Goal: Information Seeking & Learning: Find specific page/section

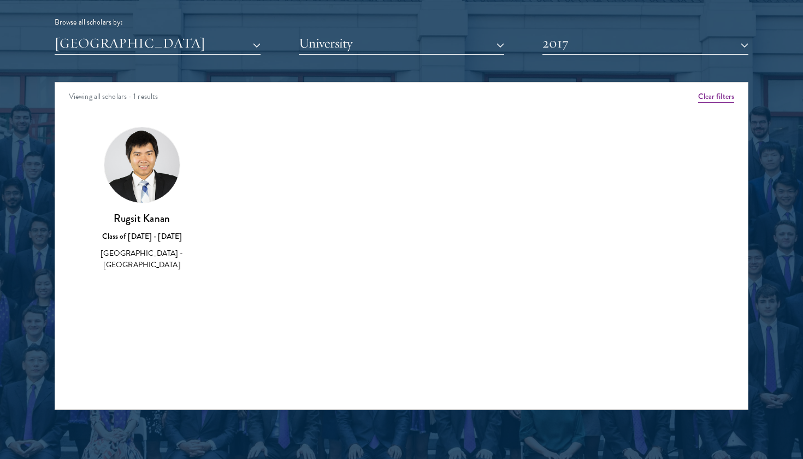
scroll to position [1370, 0]
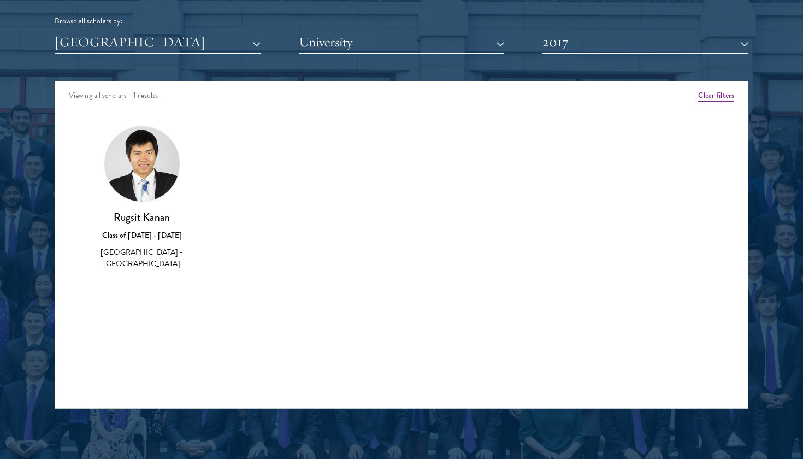
click at [622, 37] on button "2017" at bounding box center [646, 42] width 206 height 22
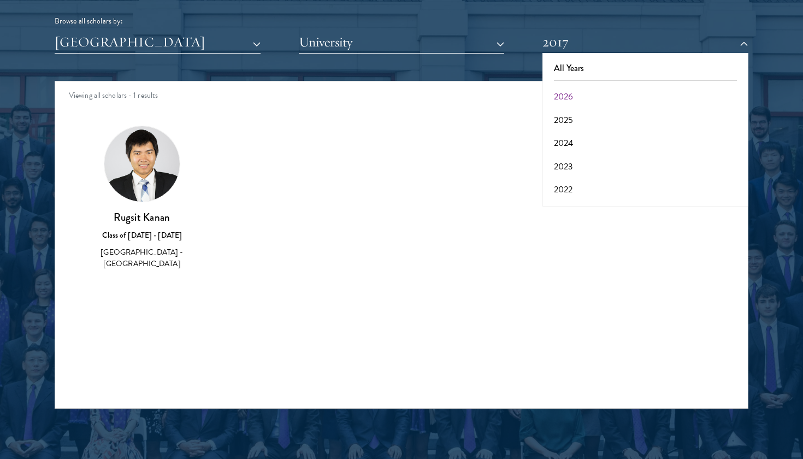
click at [581, 225] on button "2020" at bounding box center [645, 236] width 199 height 23
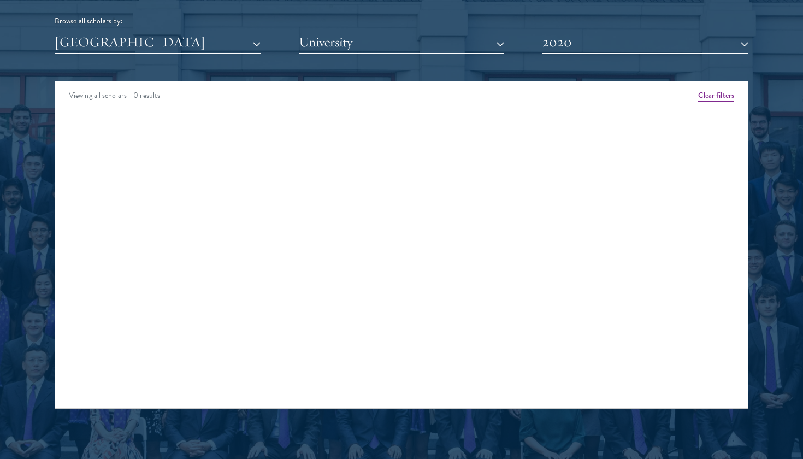
click at [575, 43] on button "2020" at bounding box center [646, 42] width 206 height 22
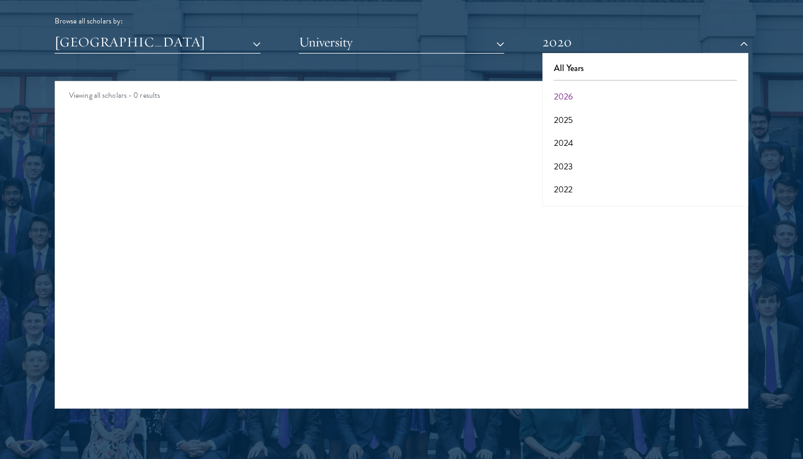
click at [453, 38] on button "University" at bounding box center [402, 42] width 206 height 22
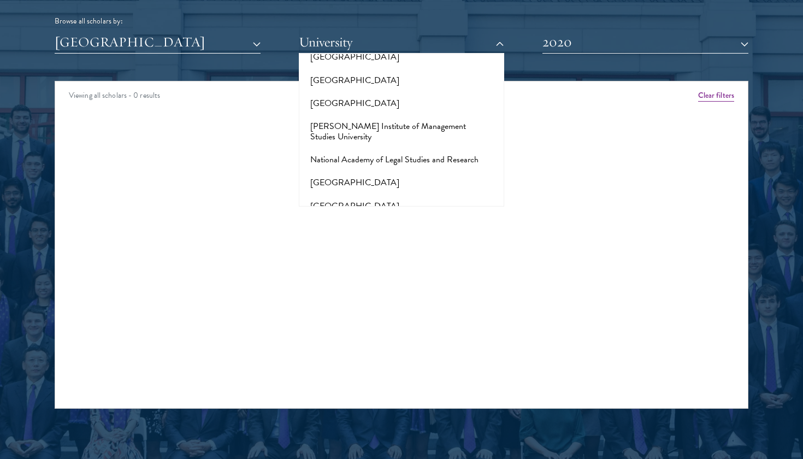
scroll to position [4504, 0]
click at [384, 379] on button "[GEOGRAPHIC_DATA]" at bounding box center [401, 390] width 199 height 23
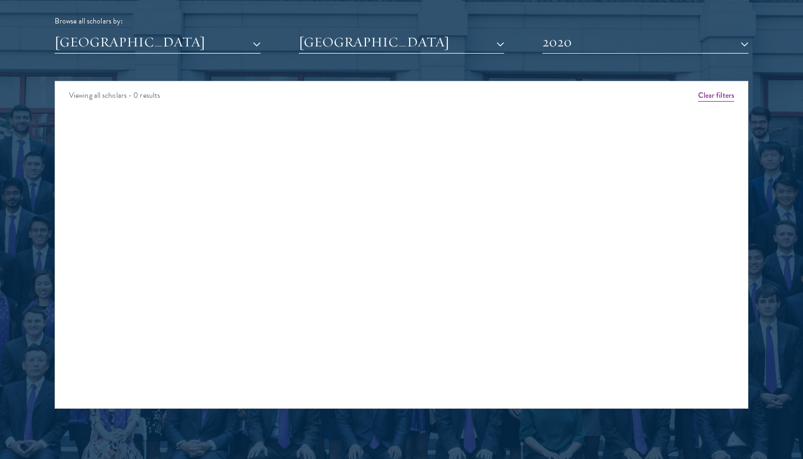
click at [187, 42] on button "[GEOGRAPHIC_DATA]" at bounding box center [158, 42] width 206 height 22
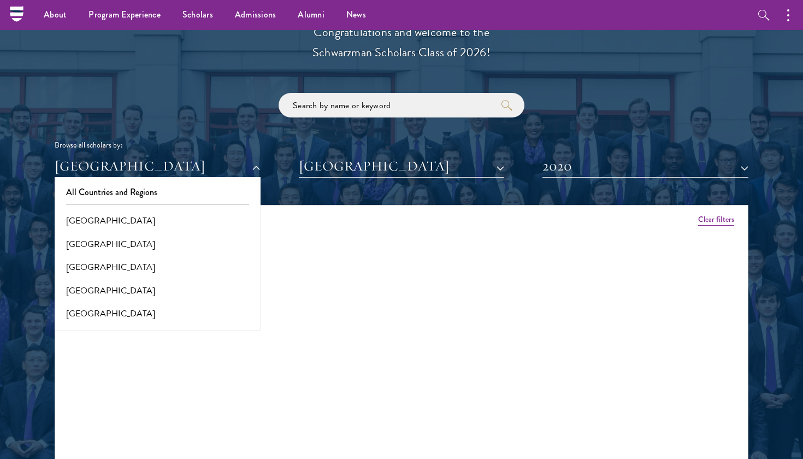
scroll to position [1225, 0]
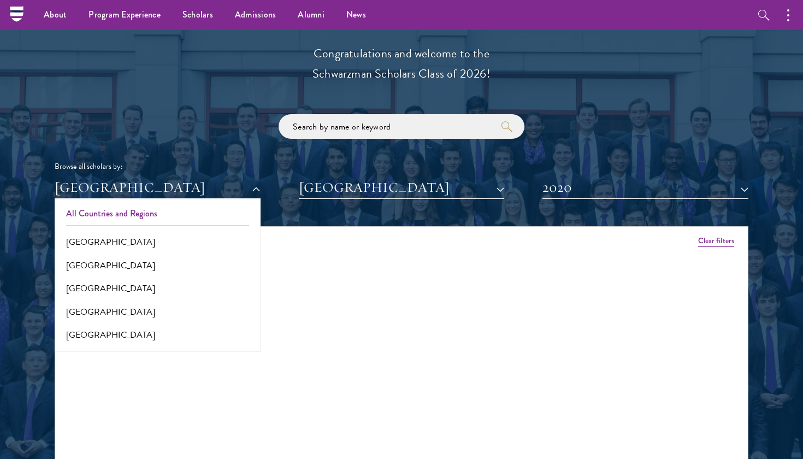
click at [131, 205] on button "All Countries and Regions" at bounding box center [157, 213] width 199 height 23
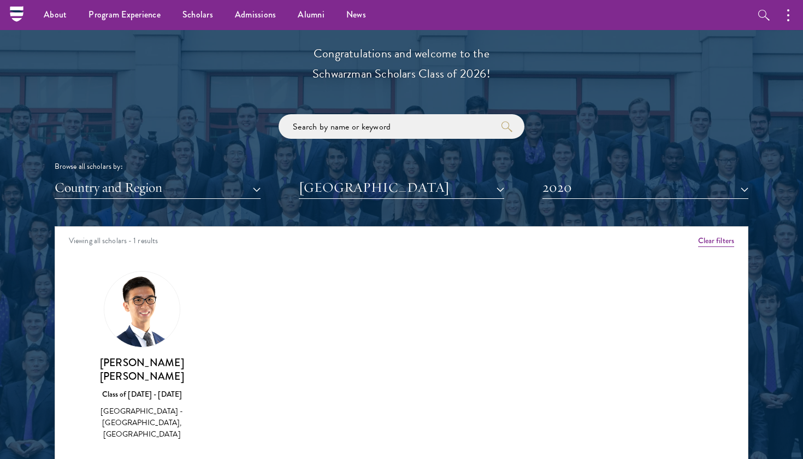
click at [632, 186] on button "2020" at bounding box center [646, 187] width 206 height 22
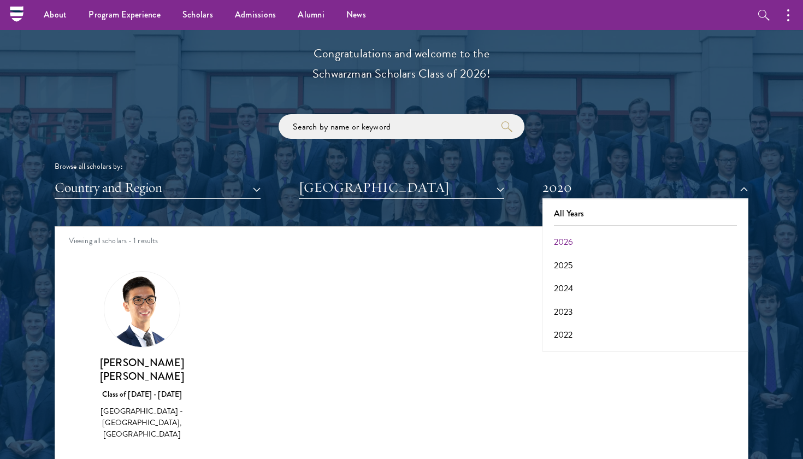
click at [319, 381] on div "Amber Class of [DATE] - [DATE] [GEOGRAPHIC_DATA] - [GEOGRAPHIC_DATA] View Bio C…" at bounding box center [401, 365] width 693 height 216
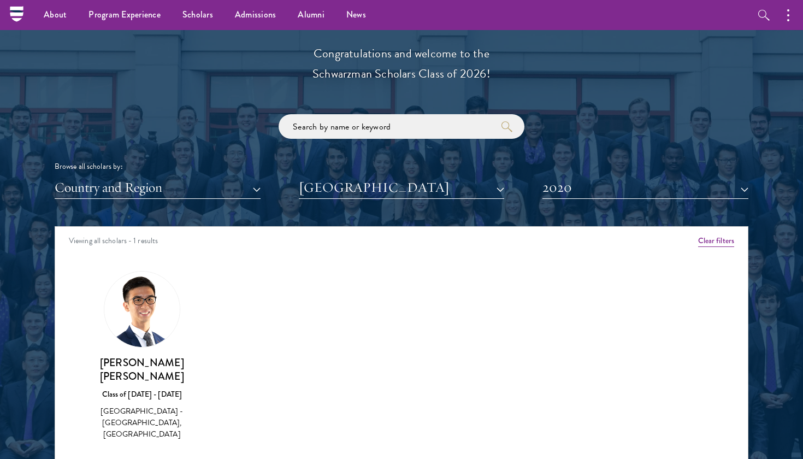
click at [167, 357] on h3 "[PERSON_NAME] [PERSON_NAME]" at bounding box center [142, 369] width 108 height 27
click at [616, 187] on button "2020" at bounding box center [646, 187] width 206 height 22
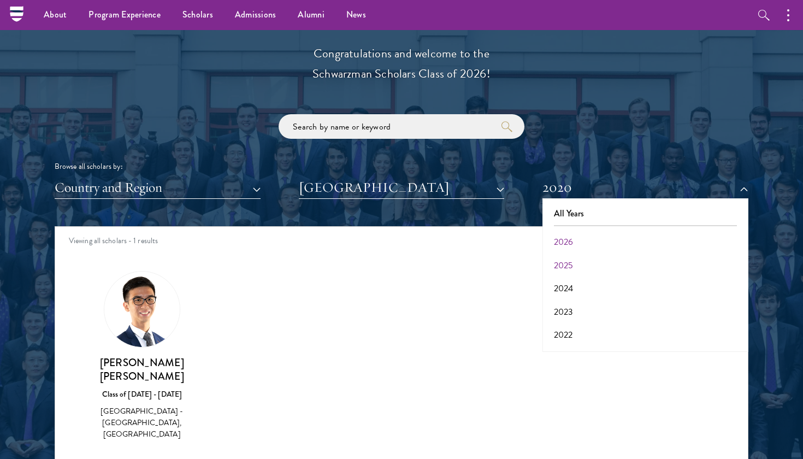
click at [574, 258] on button "2025" at bounding box center [645, 265] width 199 height 23
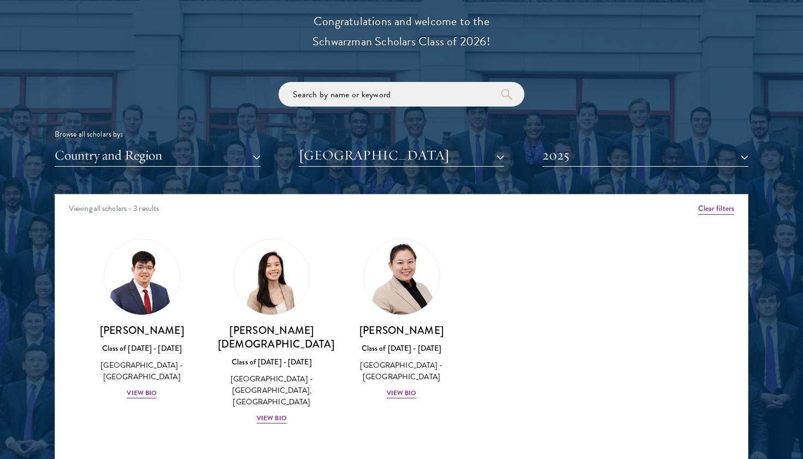
scroll to position [1258, 0]
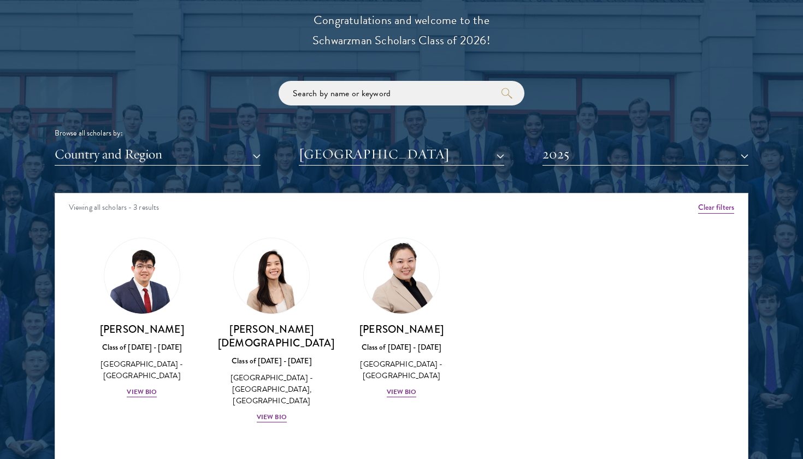
click at [625, 150] on button "2025" at bounding box center [646, 154] width 206 height 22
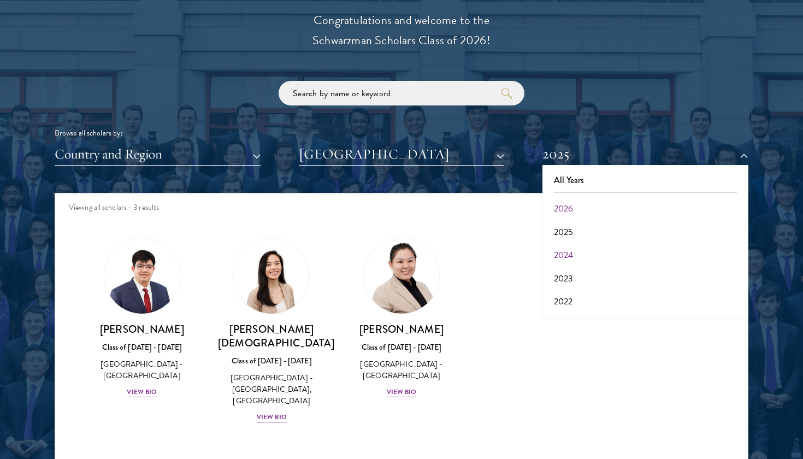
click at [596, 253] on button "2024" at bounding box center [645, 255] width 199 height 23
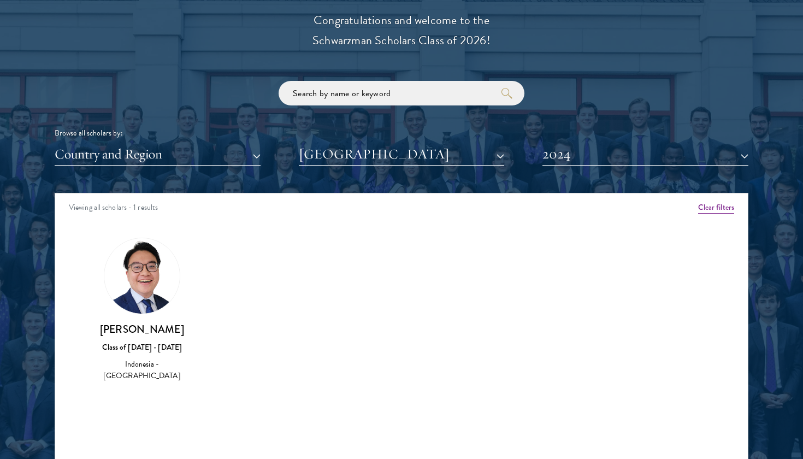
click at [589, 154] on button "2024" at bounding box center [646, 154] width 206 height 22
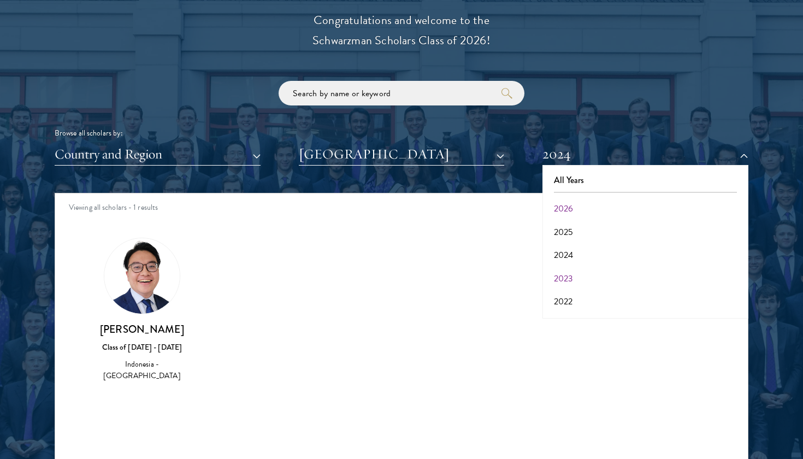
click at [570, 267] on button "2023" at bounding box center [645, 278] width 199 height 23
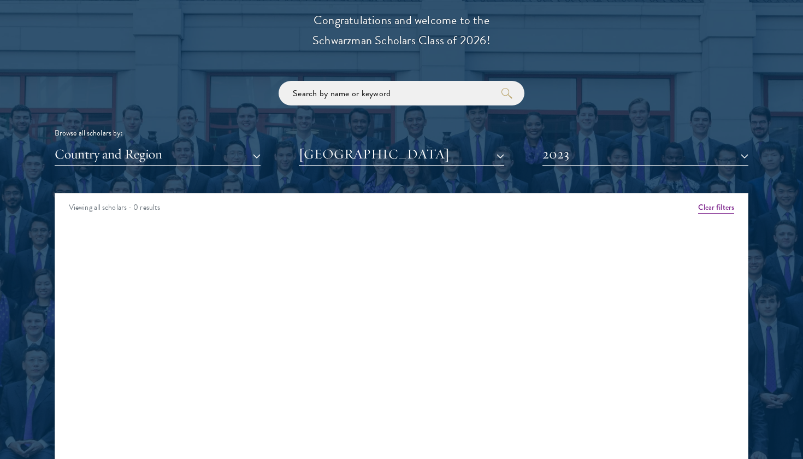
click at [580, 155] on button "2023" at bounding box center [646, 154] width 206 height 22
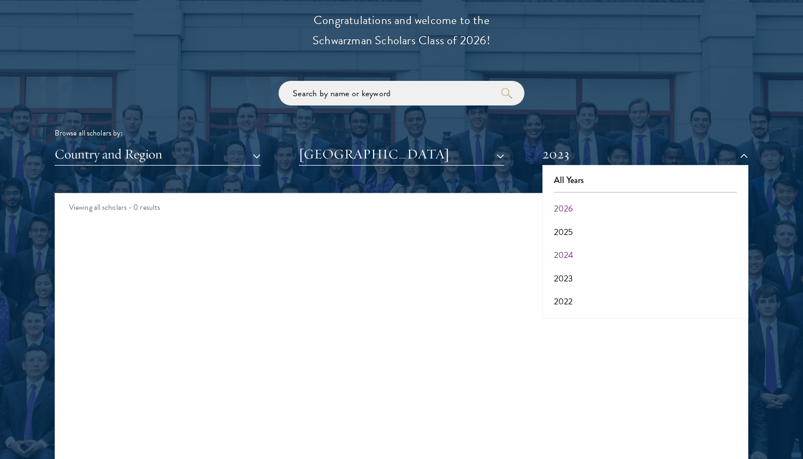
scroll to position [27, 0]
click at [568, 263] on button "2022" at bounding box center [645, 274] width 199 height 23
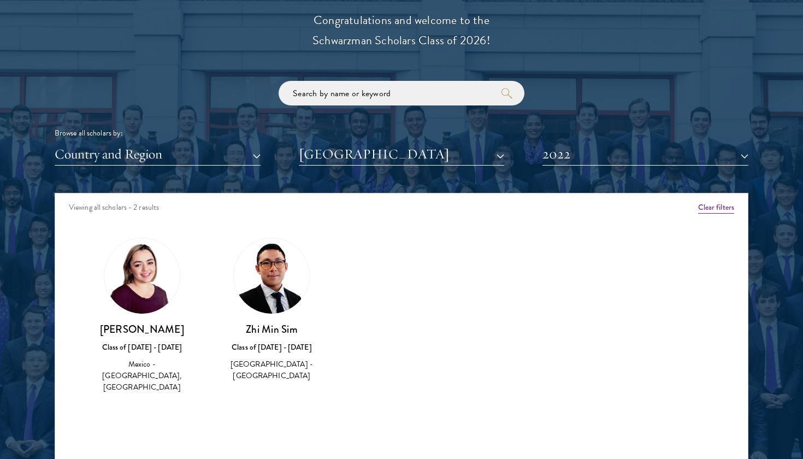
click at [163, 329] on h3 "[PERSON_NAME]" at bounding box center [142, 329] width 108 height 14
click at [597, 149] on button "2022" at bounding box center [646, 154] width 206 height 22
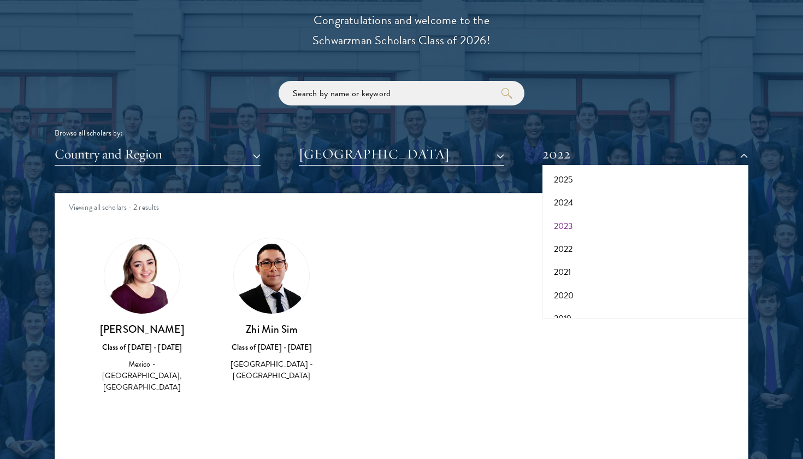
scroll to position [56, 0]
click at [572, 244] on button "2022" at bounding box center [645, 245] width 199 height 23
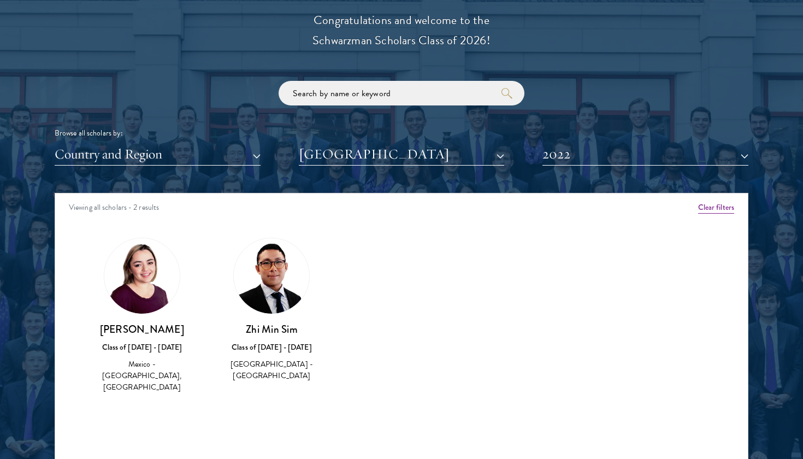
click at [607, 156] on button "2022" at bounding box center [646, 154] width 206 height 22
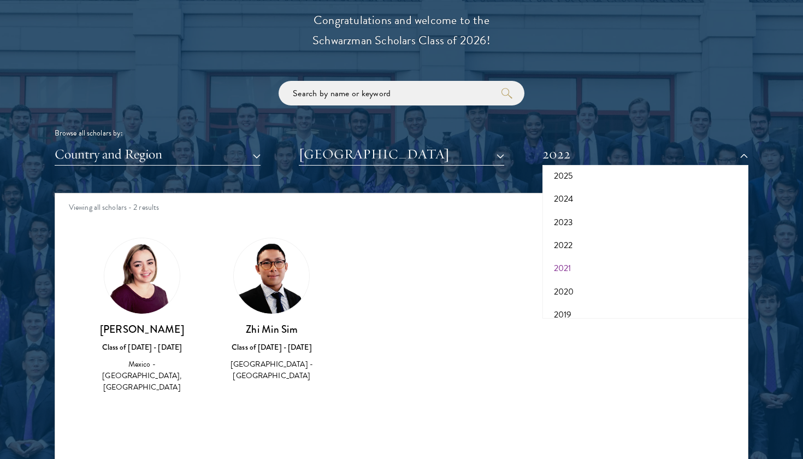
click at [583, 265] on button "2021" at bounding box center [645, 268] width 199 height 23
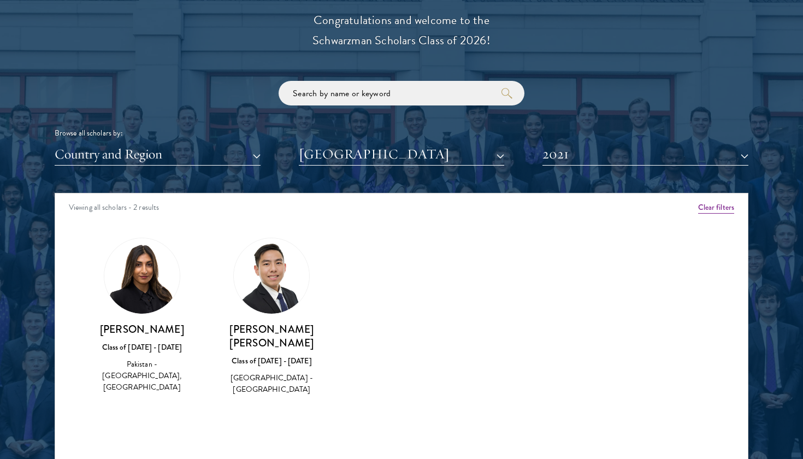
click at [601, 155] on button "2021" at bounding box center [646, 154] width 206 height 22
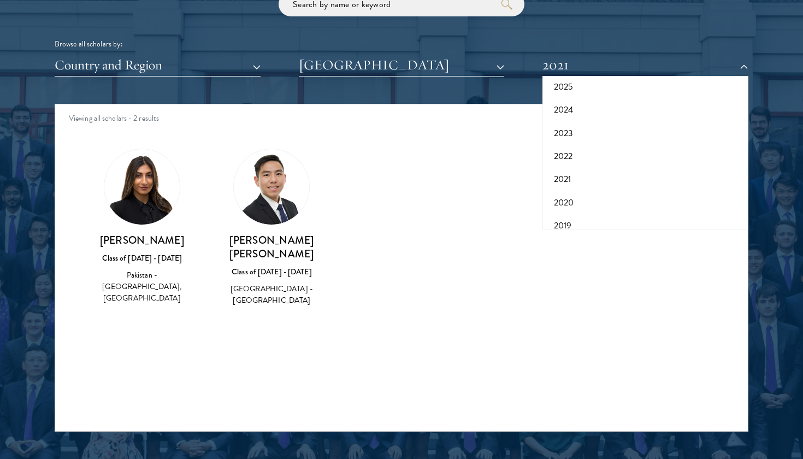
scroll to position [1365, 0]
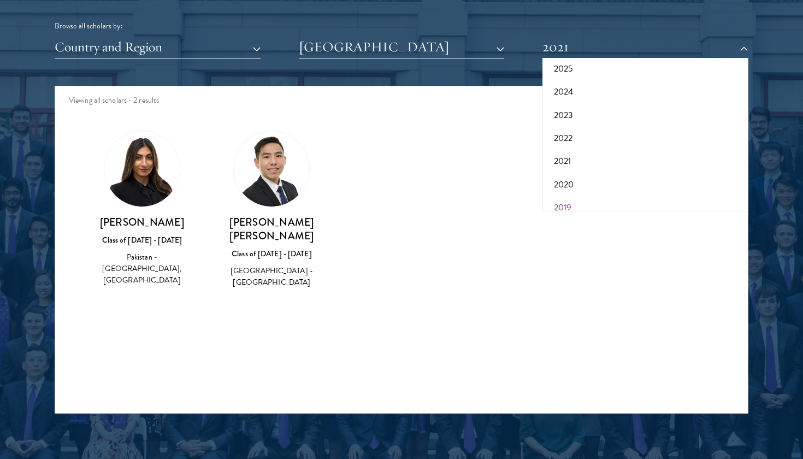
click at [561, 196] on button "2019" at bounding box center [645, 207] width 199 height 23
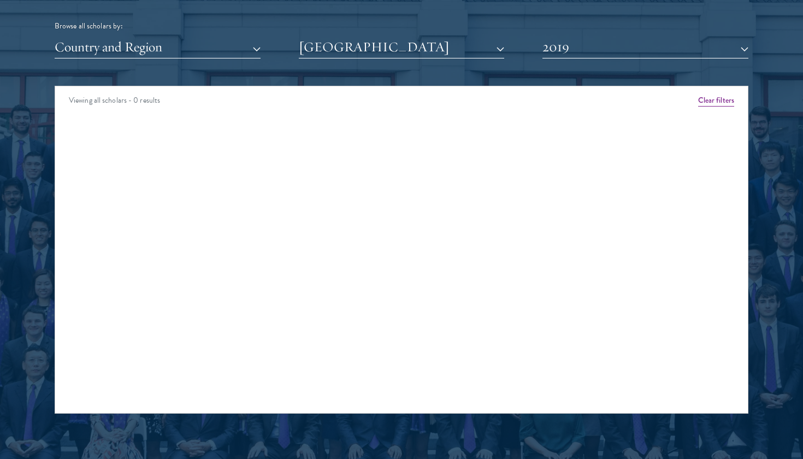
click at [671, 45] on button "2019" at bounding box center [646, 47] width 206 height 22
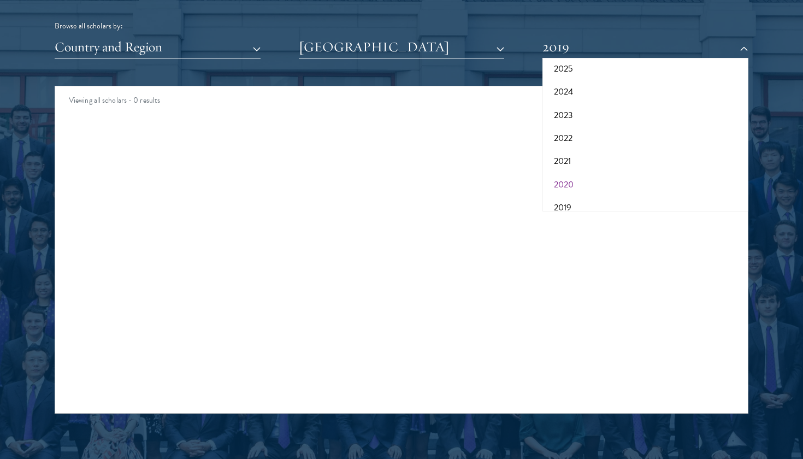
click at [614, 180] on button "2020" at bounding box center [645, 184] width 199 height 23
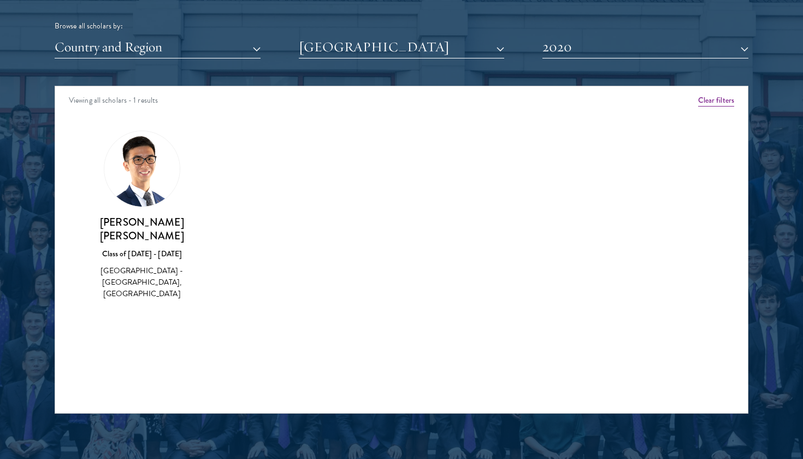
click at [580, 37] on button "2020" at bounding box center [646, 47] width 206 height 22
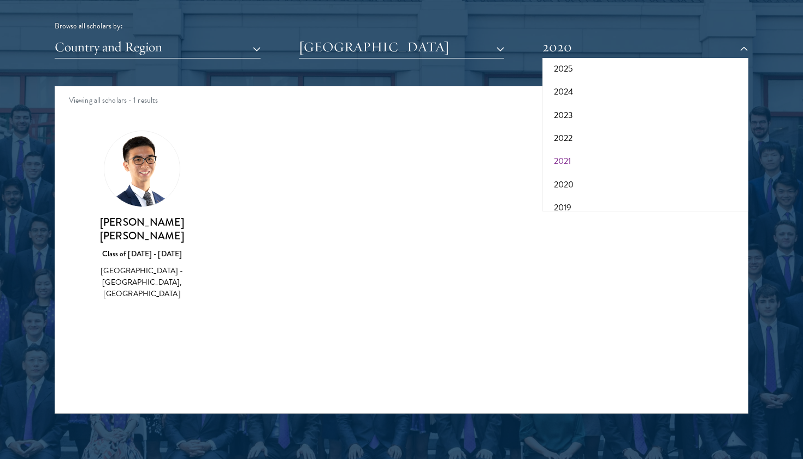
click at [572, 157] on button "2021" at bounding box center [645, 161] width 199 height 23
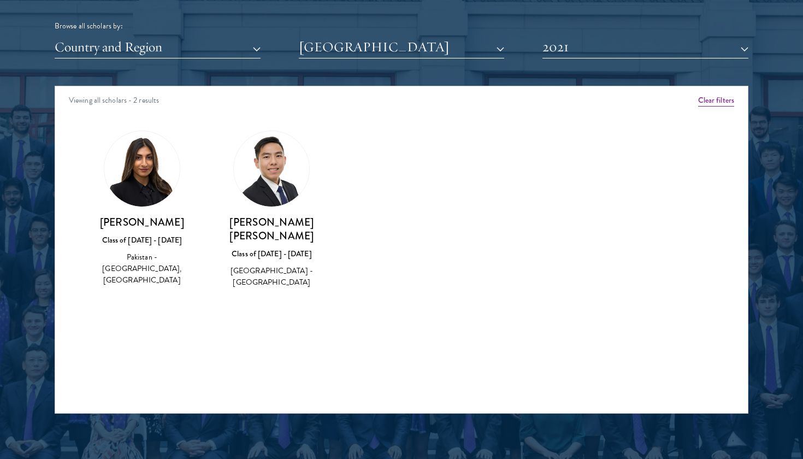
click at [620, 40] on button "2021" at bounding box center [646, 47] width 206 height 22
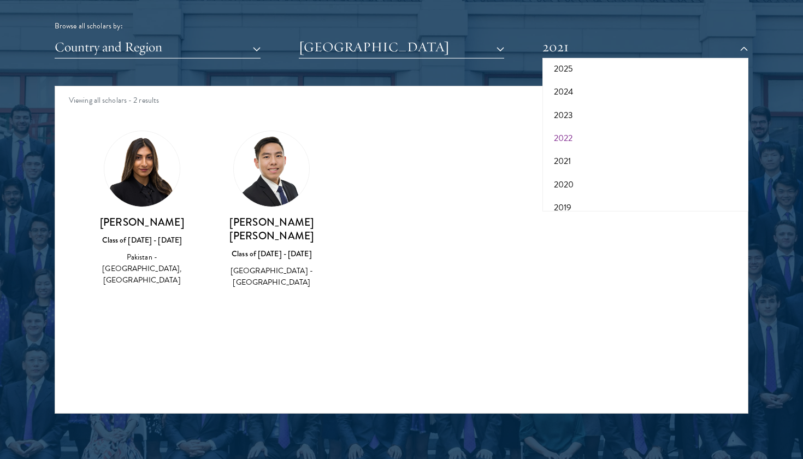
click at [568, 139] on button "2022" at bounding box center [645, 138] width 199 height 23
